Goal: Task Accomplishment & Management: Manage account settings

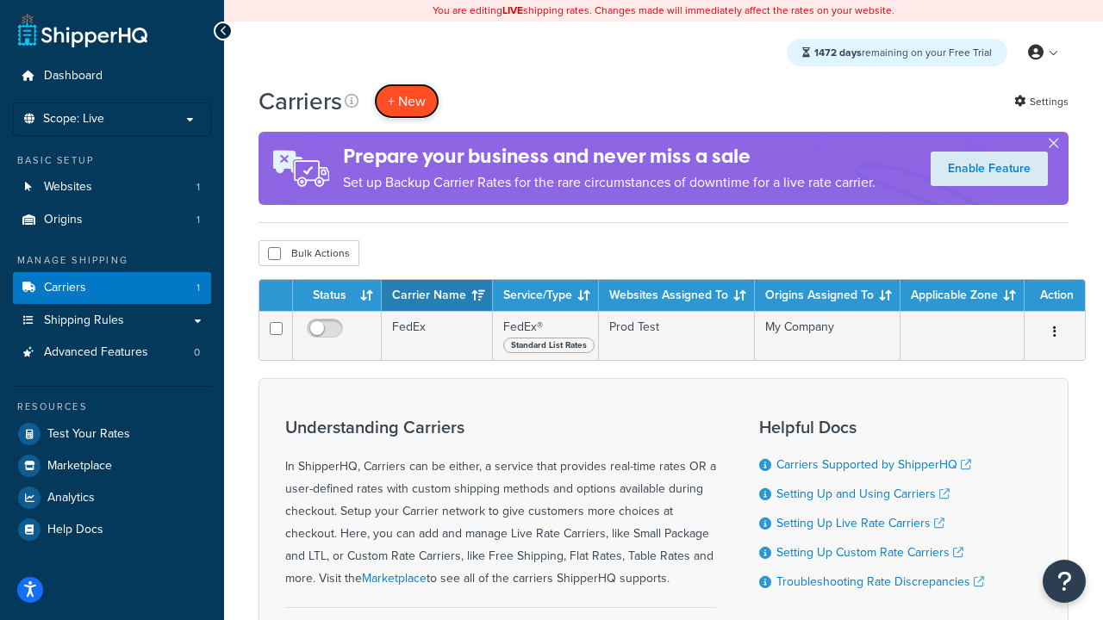
click at [407, 101] on button "+ New" at bounding box center [406, 101] width 65 height 35
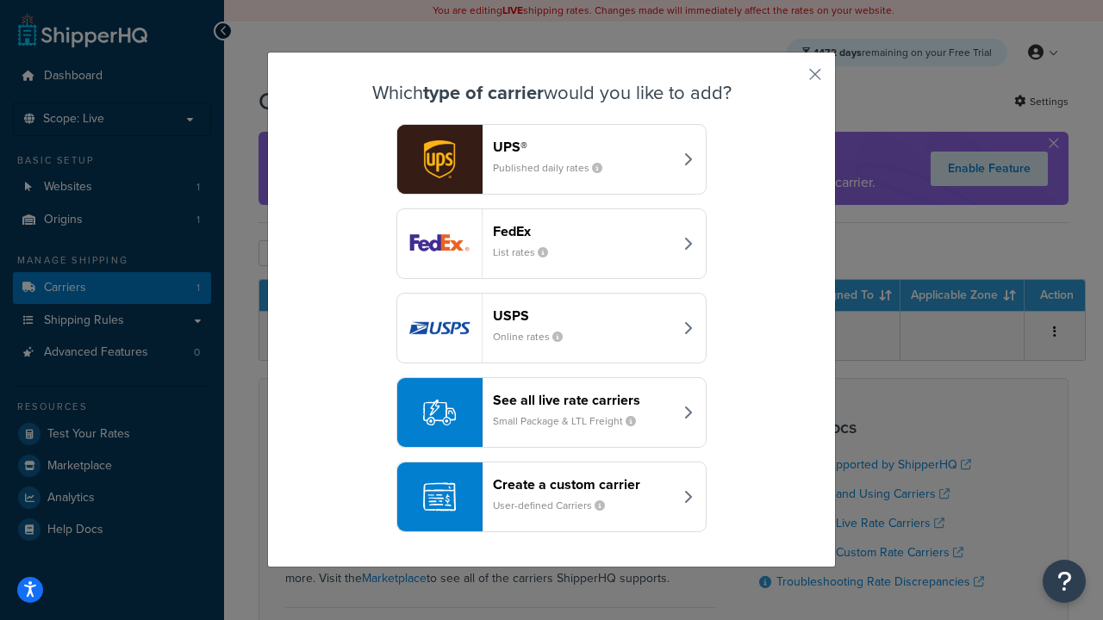
click at [551, 244] on div "FedEx List rates" at bounding box center [583, 243] width 180 height 41
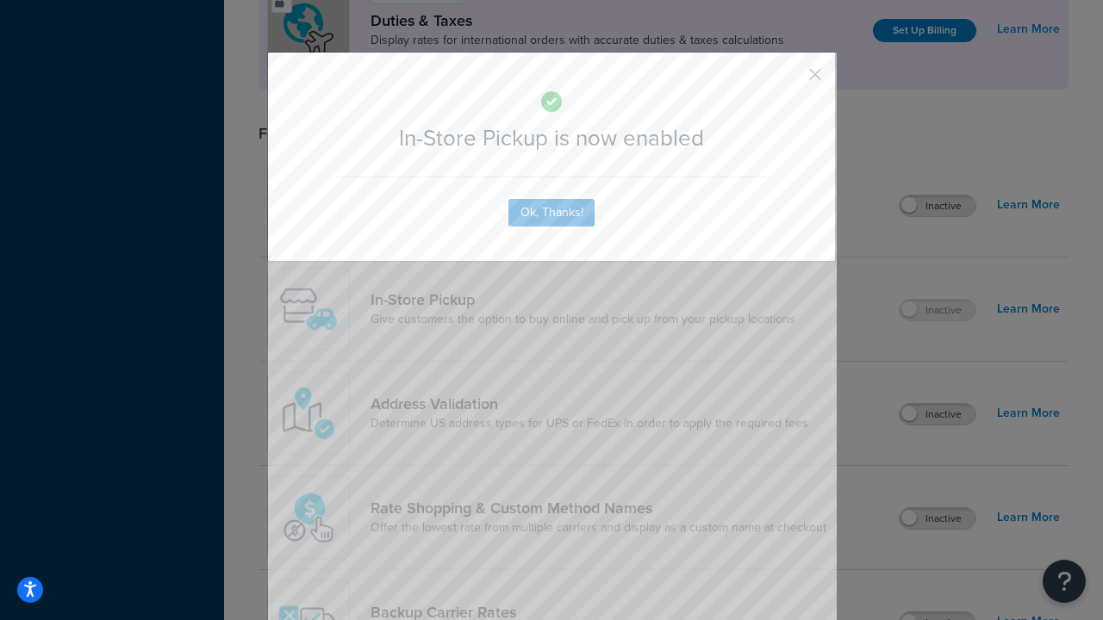
click at [789, 80] on button "button" at bounding box center [789, 80] width 4 height 4
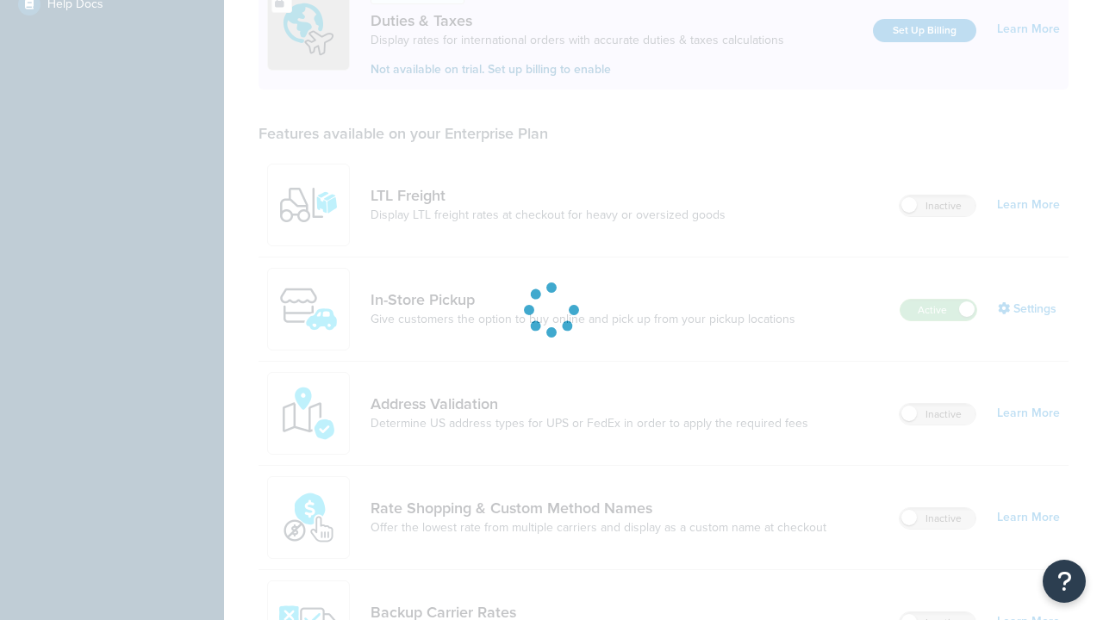
scroll to position [526, 0]
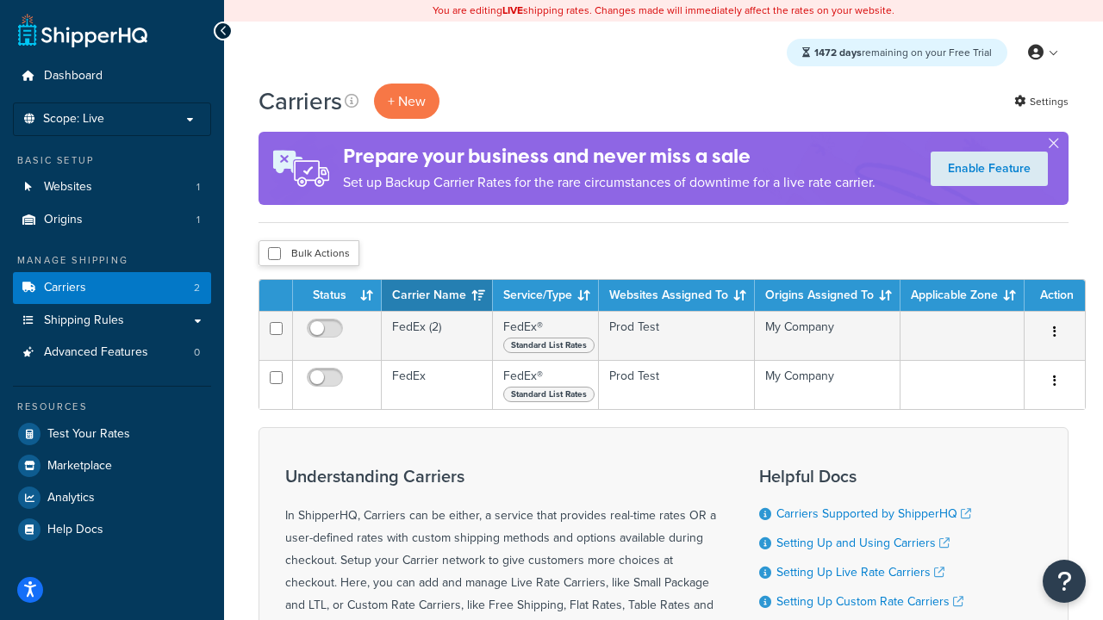
click at [274, 253] on input "checkbox" at bounding box center [274, 253] width 13 height 13
checkbox input "true"
click at [0, 0] on button "Delete" at bounding box center [0, 0] width 0 height 0
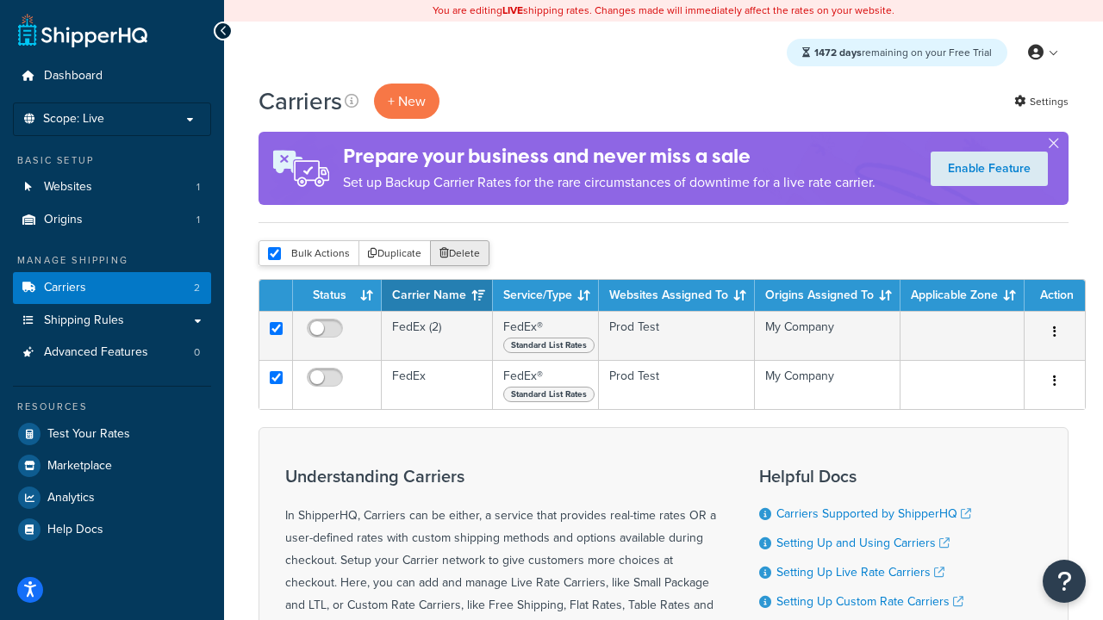
click at [430, 240] on button "Delete" at bounding box center [459, 253] width 59 height 26
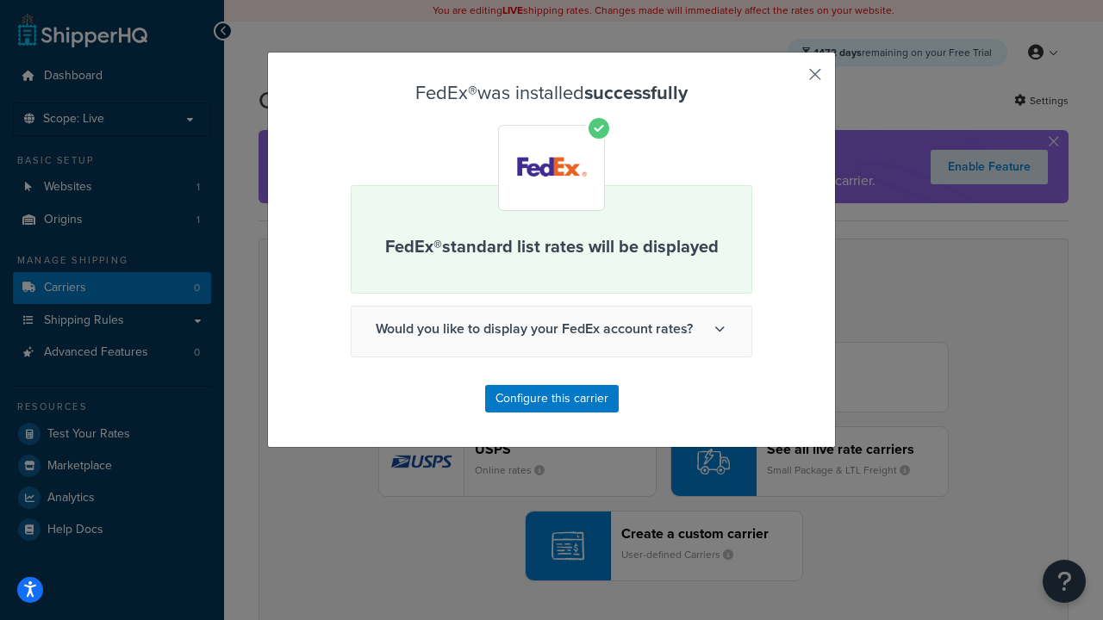
click at [789, 80] on button "button" at bounding box center [789, 80] width 4 height 4
